Goal: Transaction & Acquisition: Purchase product/service

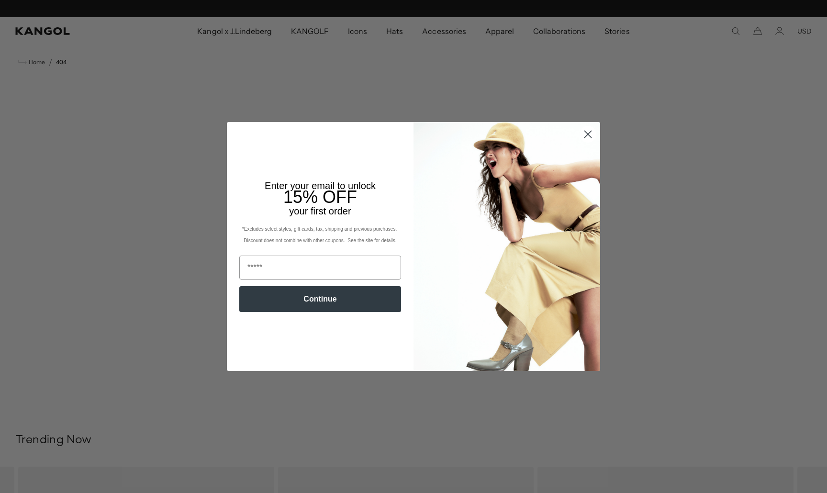
scroll to position [0, 197]
